Goal: Register for event/course

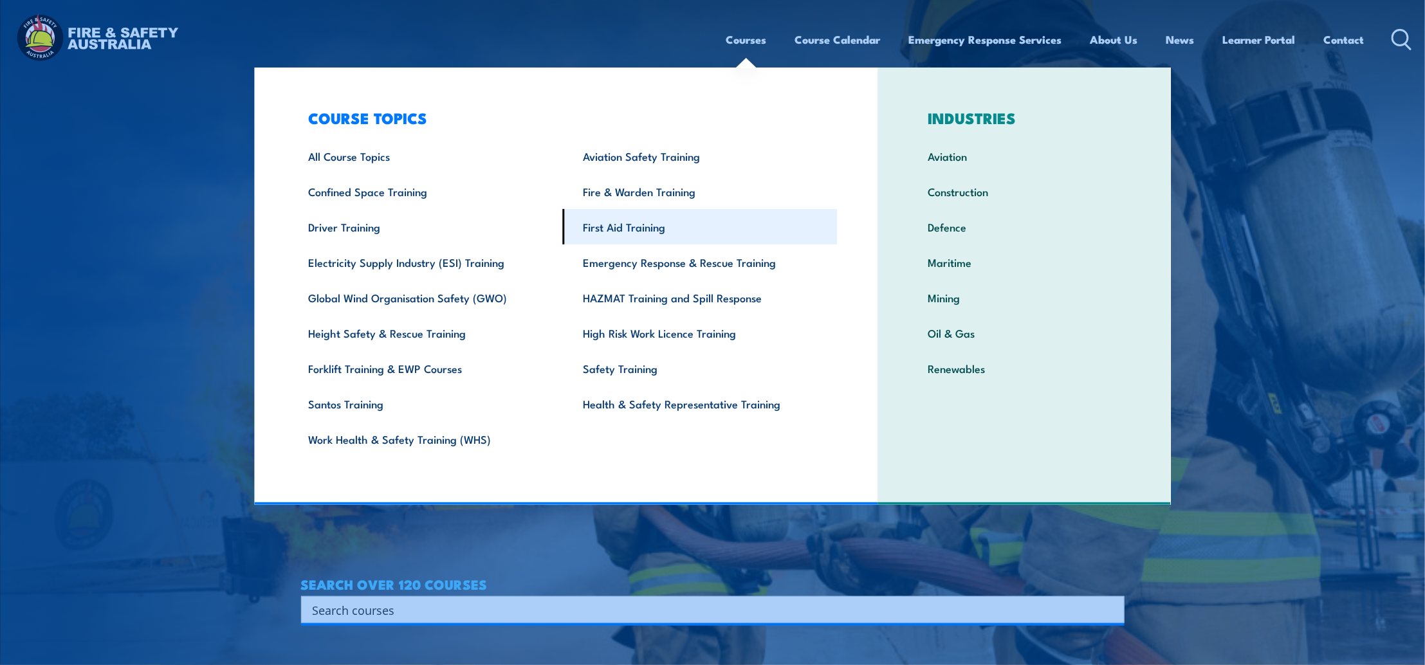
click at [628, 233] on link "First Aid Training" at bounding box center [700, 226] width 275 height 35
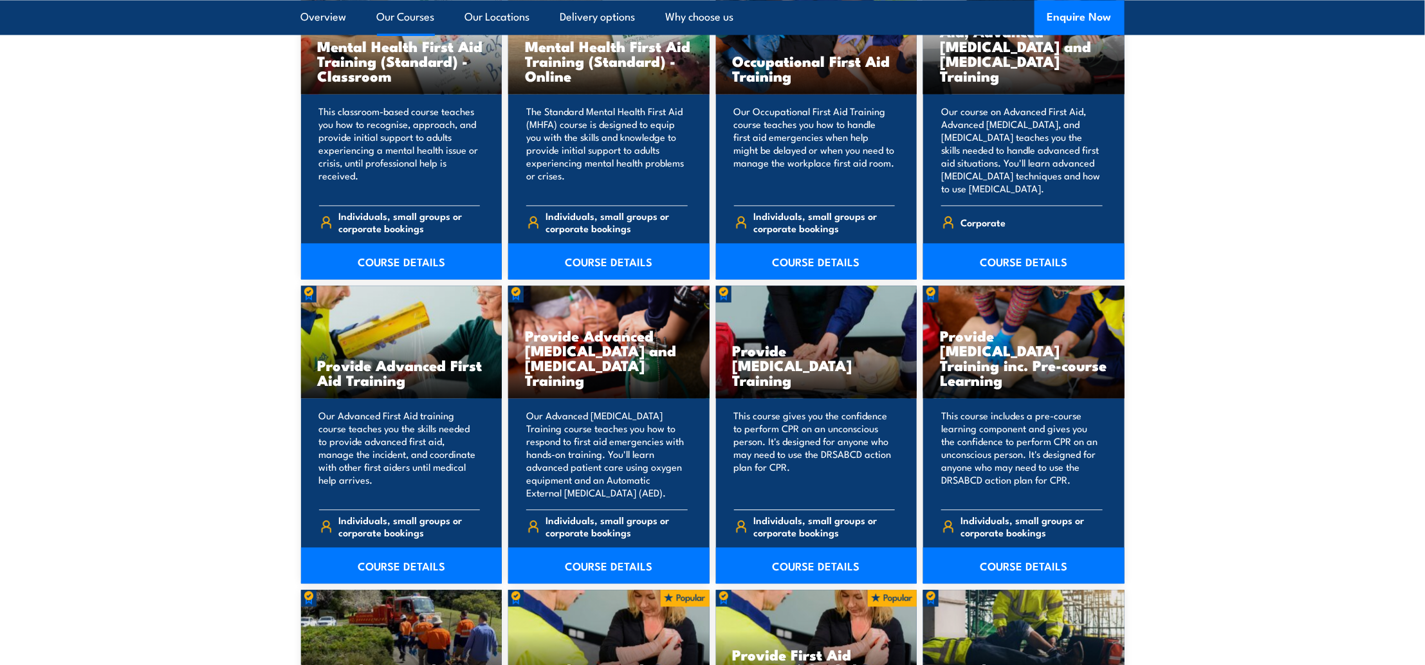
scroll to position [1457, 0]
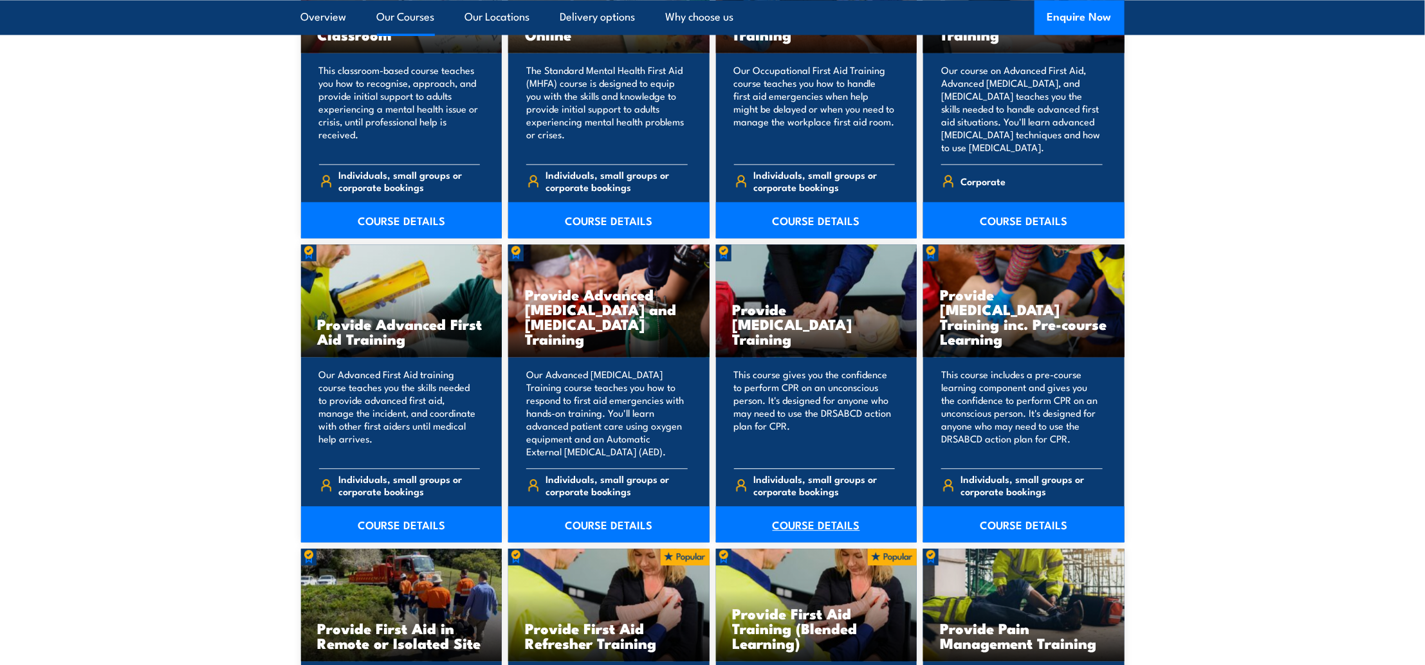
click at [826, 526] on link "COURSE DETAILS" at bounding box center [816, 524] width 201 height 36
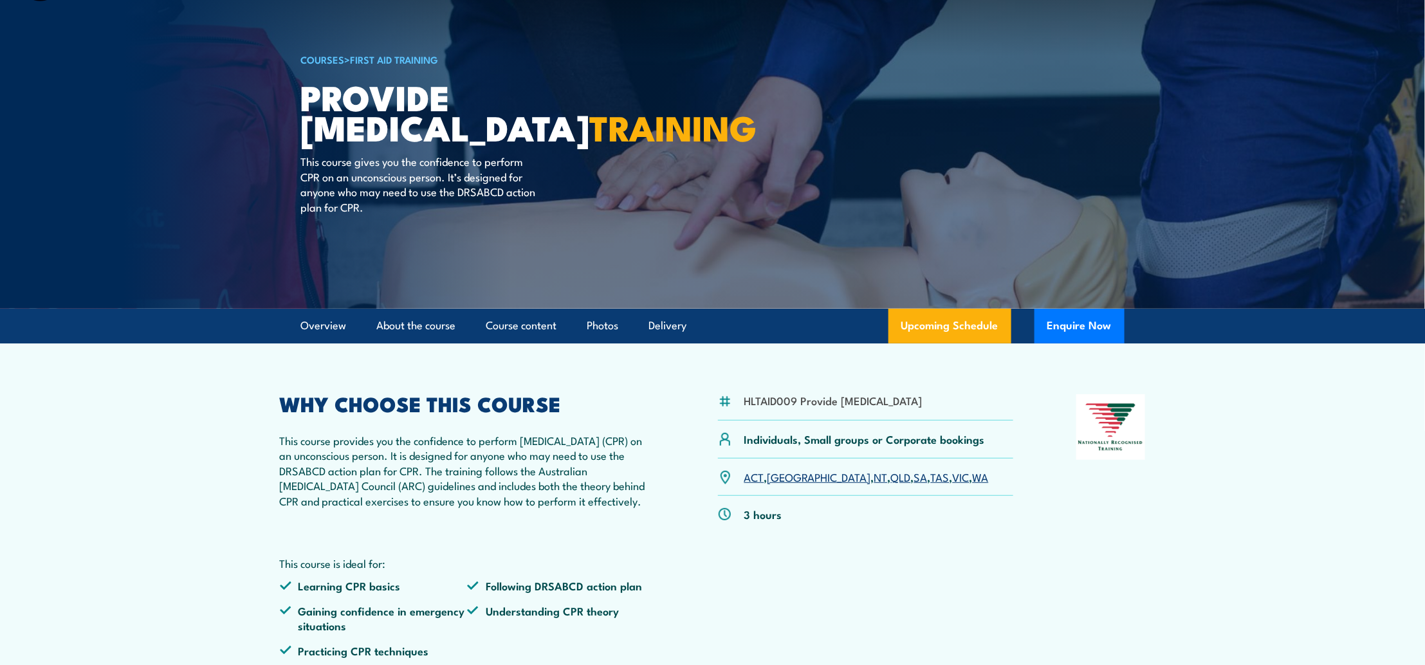
scroll to position [86, 0]
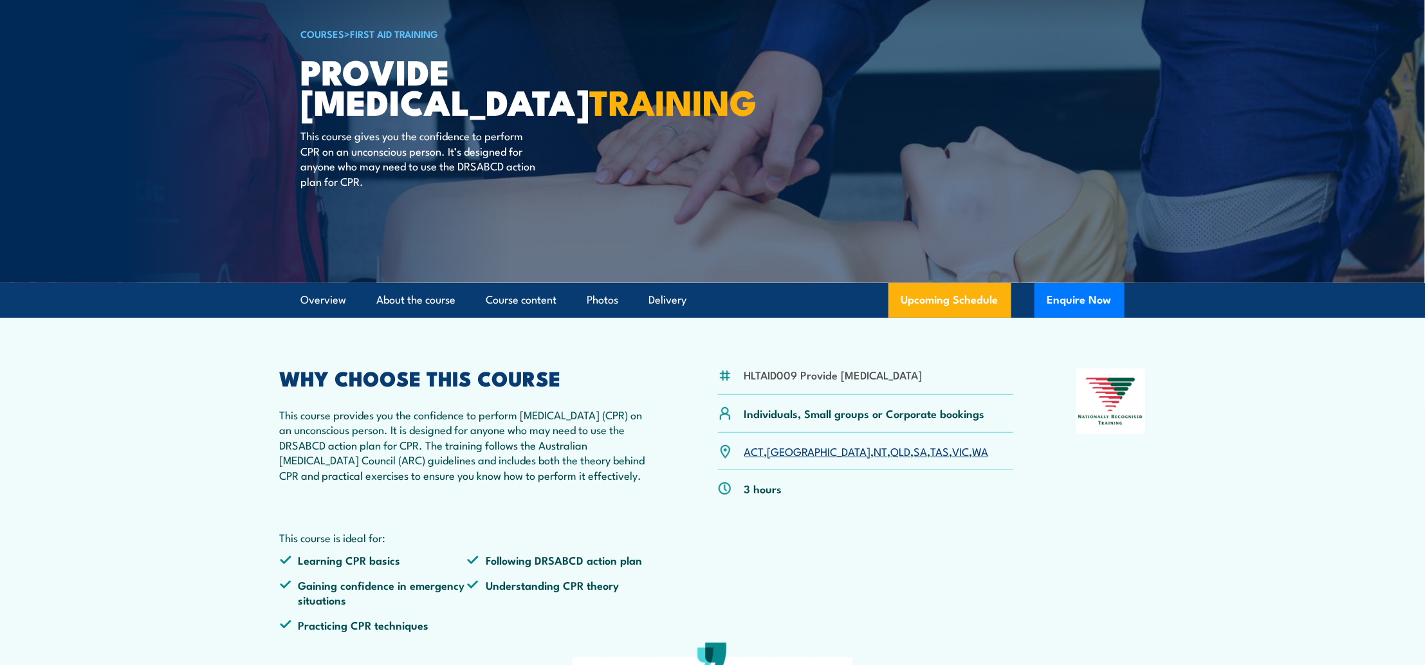
click at [914, 459] on link "SA" at bounding box center [921, 450] width 14 height 15
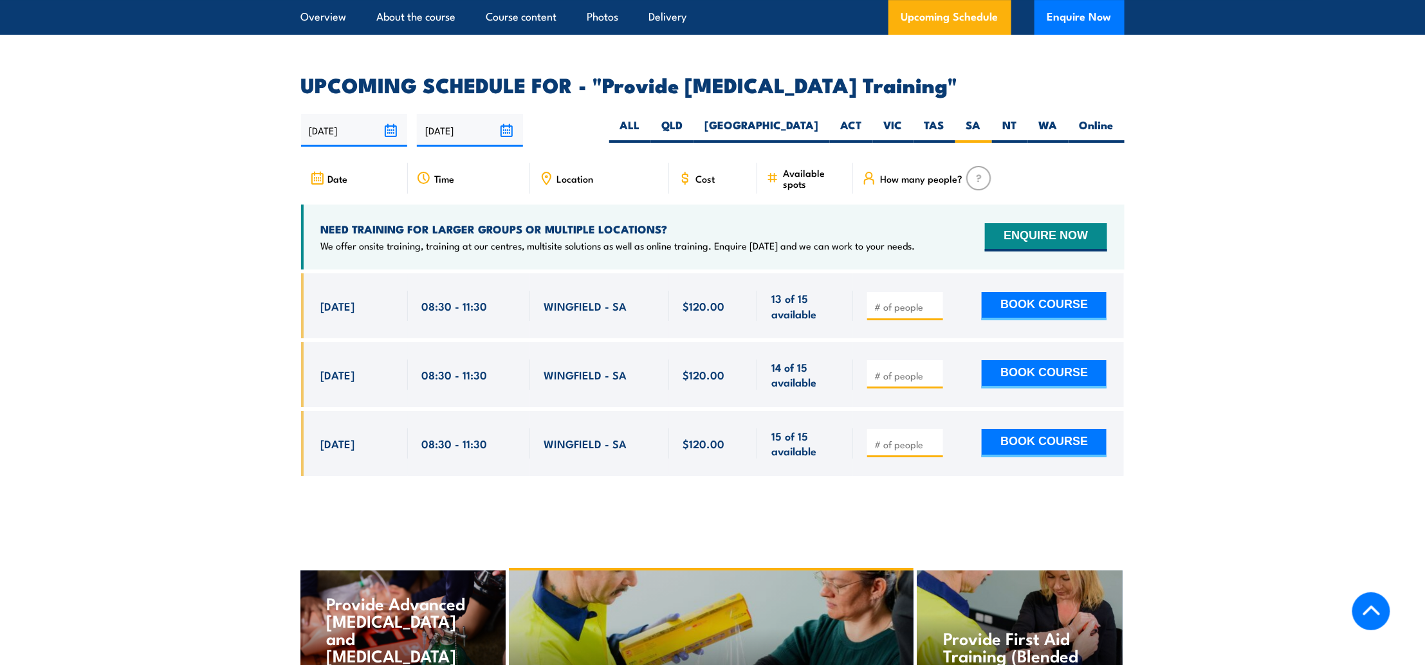
scroll to position [2228, 0]
